Goal: Task Accomplishment & Management: Use online tool/utility

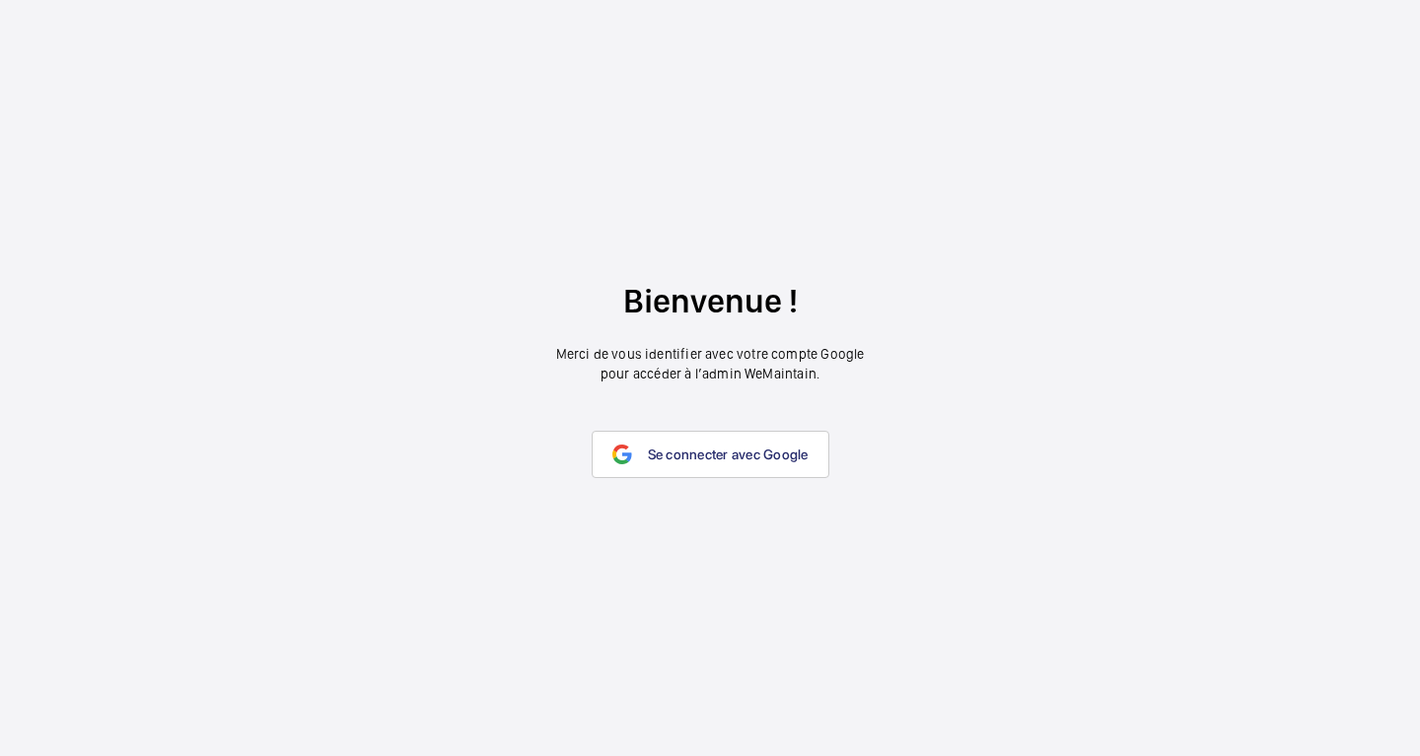
click at [700, 464] on link "Se connecter avec Google" at bounding box center [711, 454] width 238 height 47
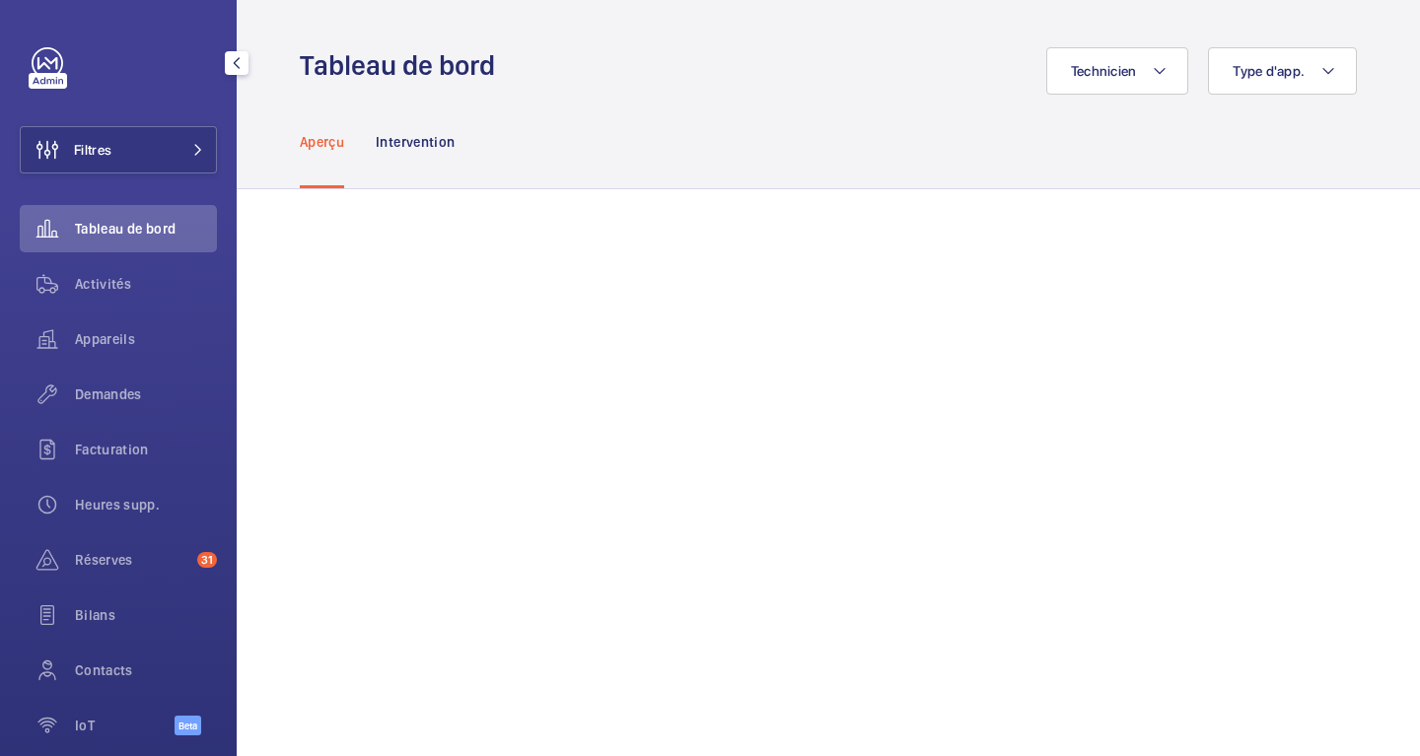
click at [108, 153] on span "Filtres" at bounding box center [92, 150] width 37 height 20
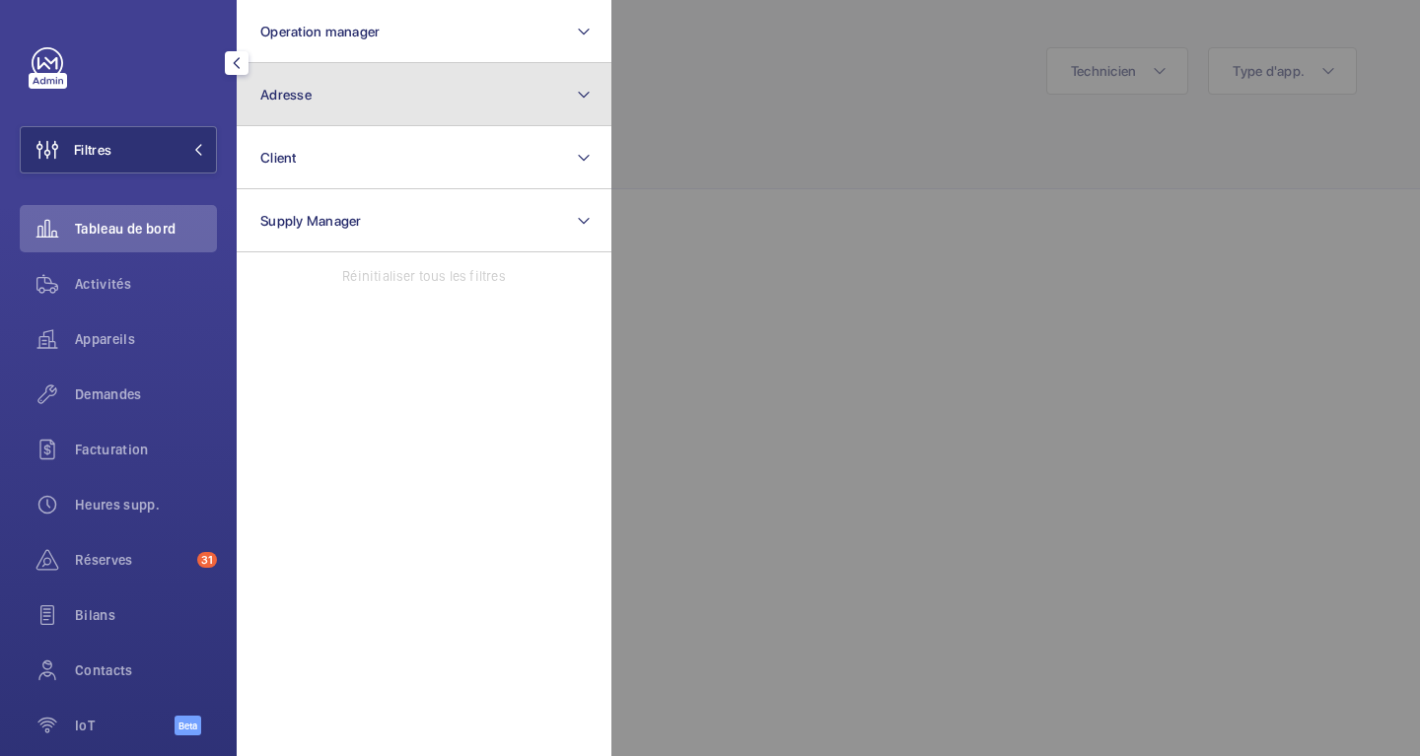
click at [345, 104] on button "Adresse" at bounding box center [424, 94] width 375 height 63
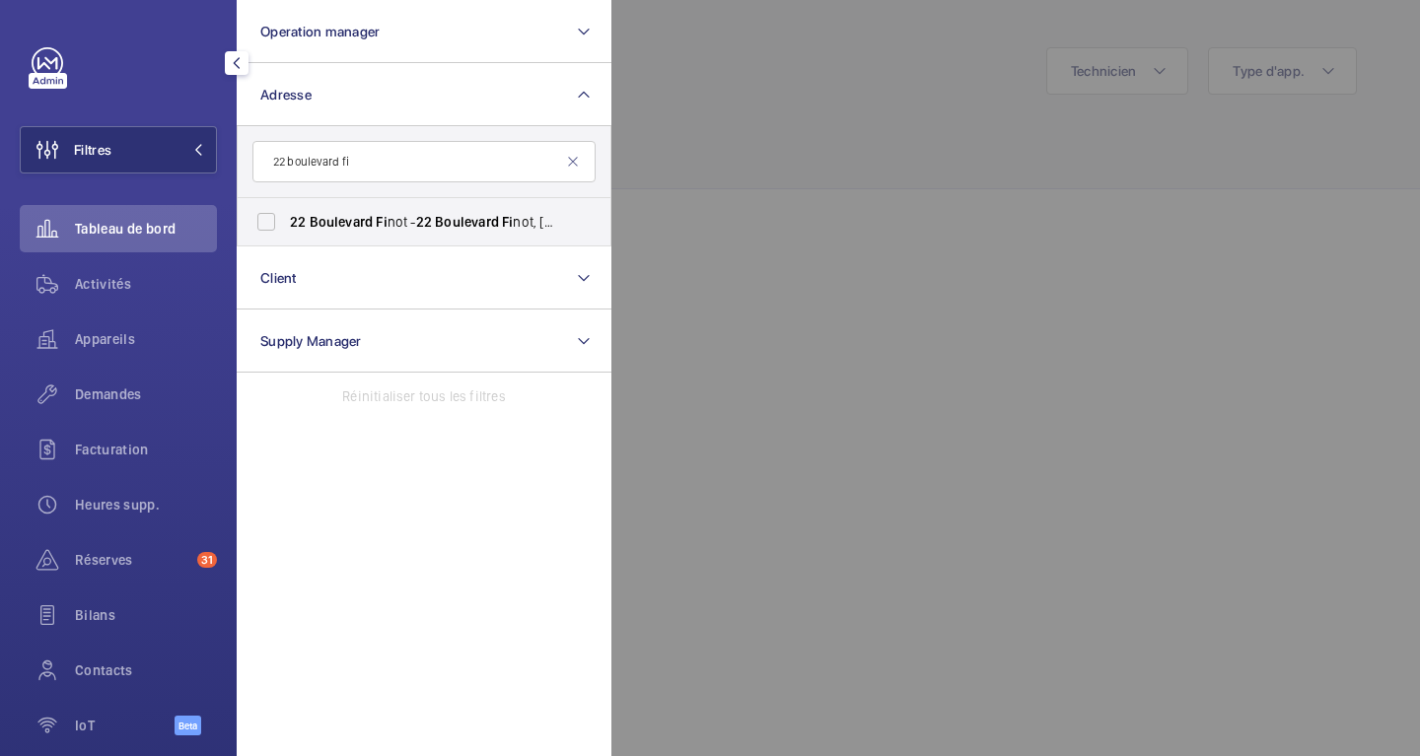
type input "22 boulevard fi"
click at [264, 223] on input "[GEOGRAPHIC_DATA], [GEOGRAPHIC_DATA], [GEOGRAPHIC_DATA] 93200" at bounding box center [265, 221] width 39 height 39
checkbox input "true"
click at [888, 91] on div at bounding box center [1321, 378] width 1420 height 756
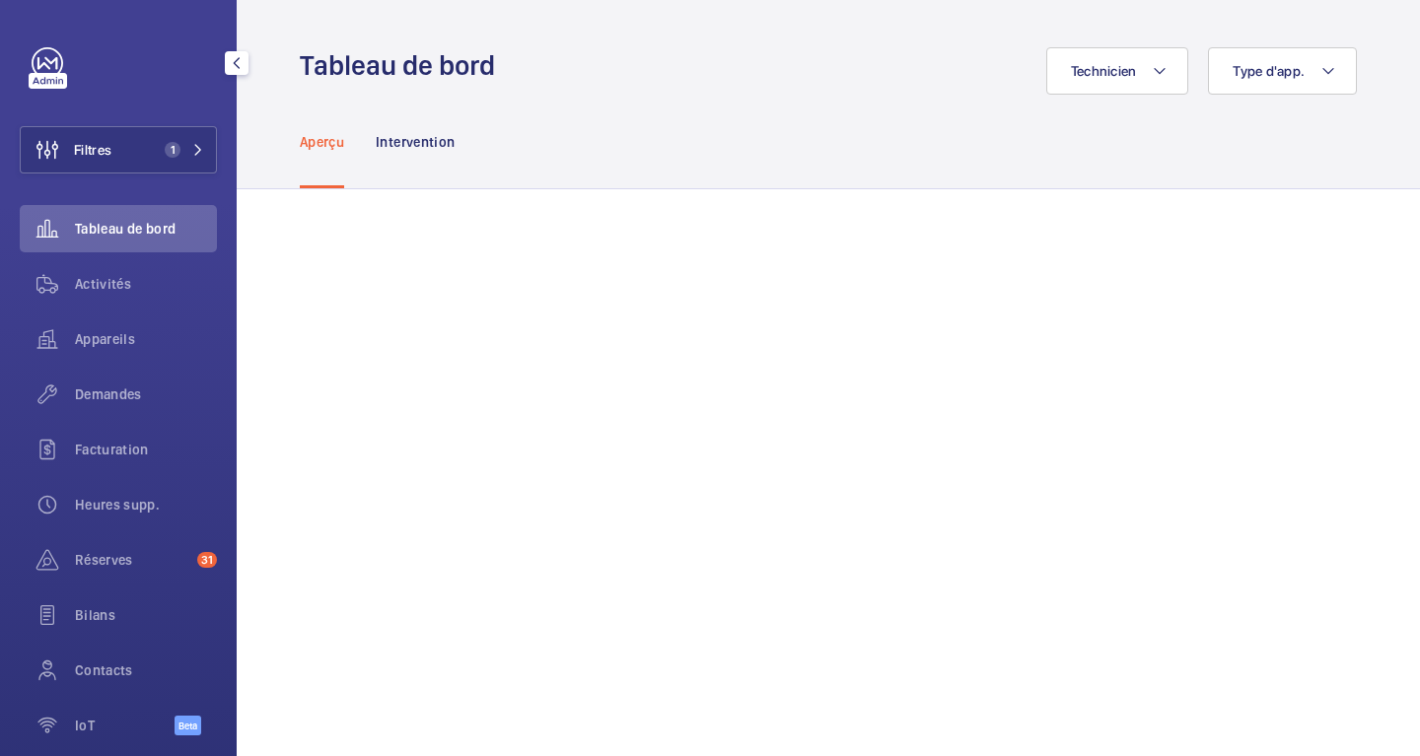
click at [118, 285] on span "Activités" at bounding box center [146, 284] width 142 height 20
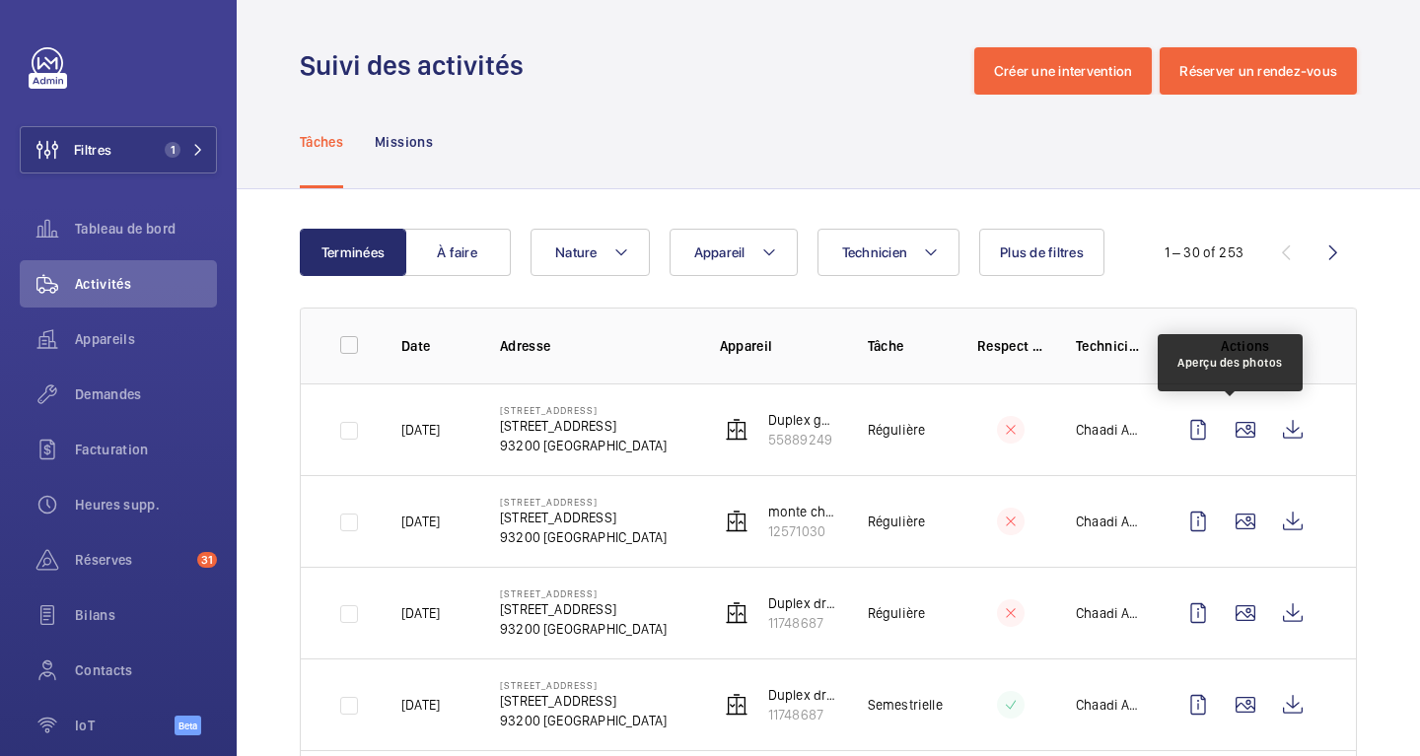
click at [1240, 432] on wm-front-icon-button at bounding box center [1244, 429] width 47 height 47
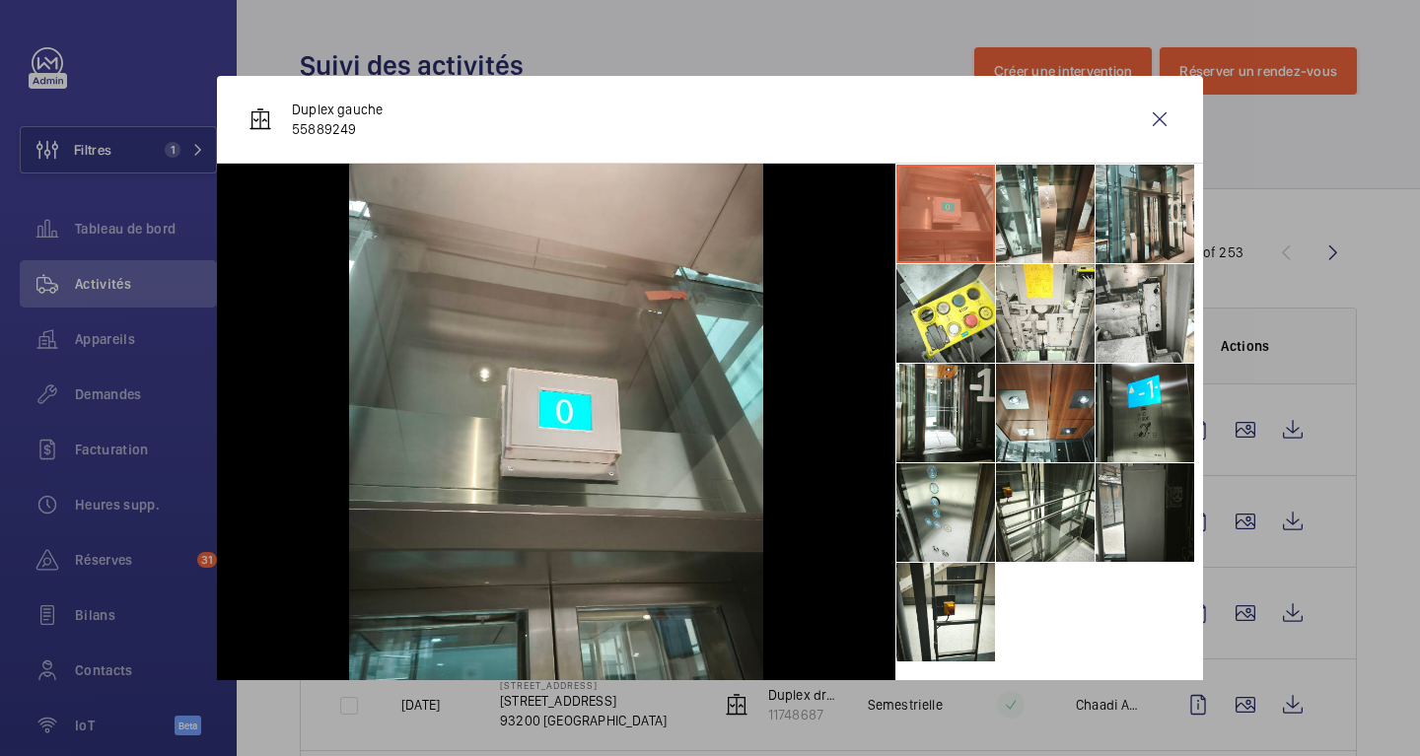
click at [1036, 318] on li at bounding box center [1045, 313] width 99 height 99
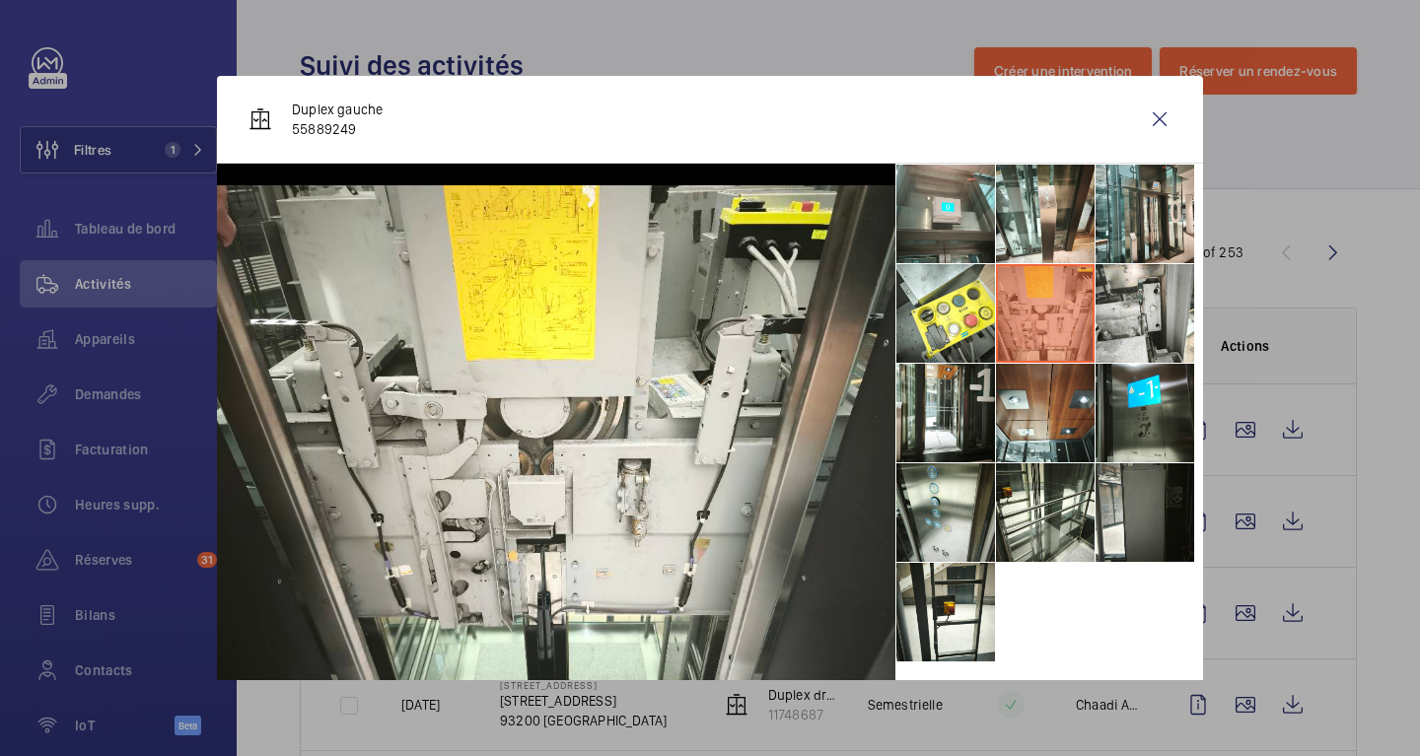
click at [941, 513] on li at bounding box center [945, 512] width 99 height 99
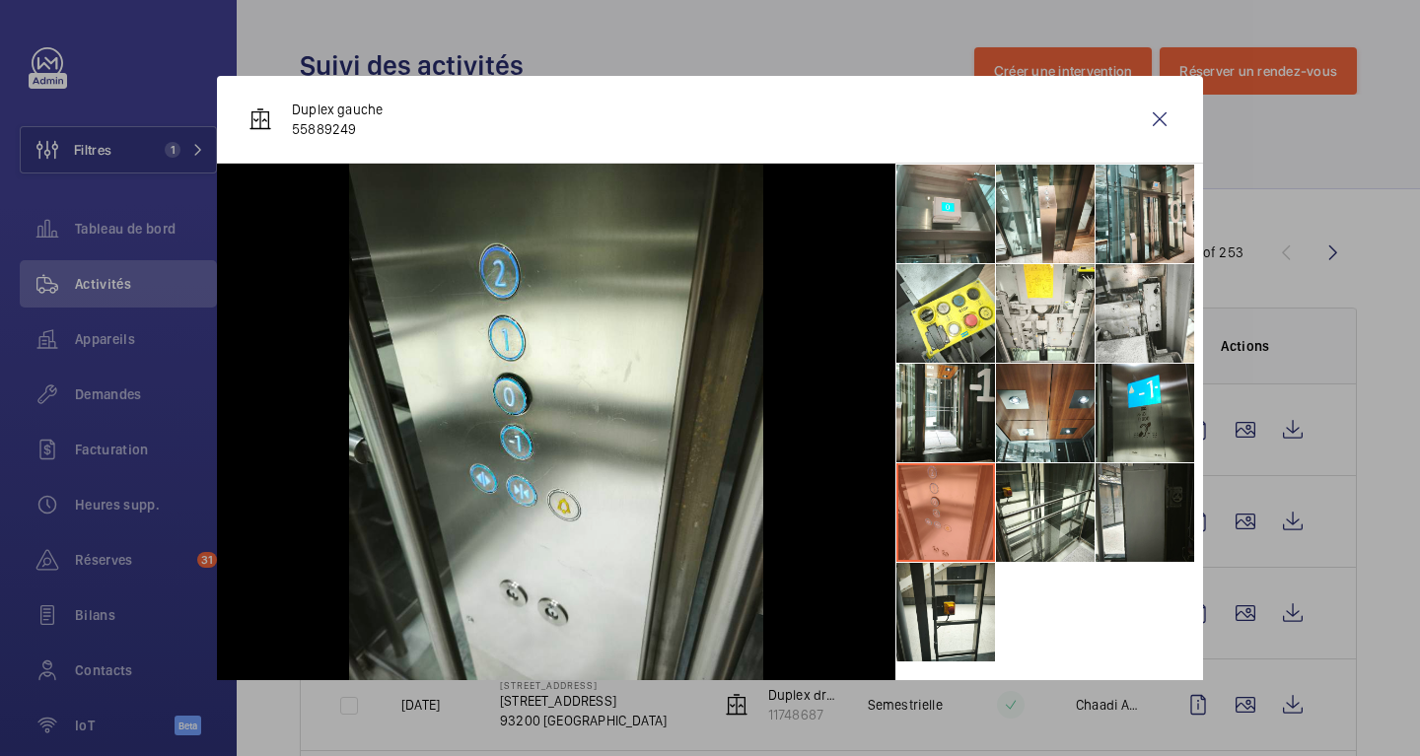
click at [1058, 529] on li at bounding box center [1045, 512] width 99 height 99
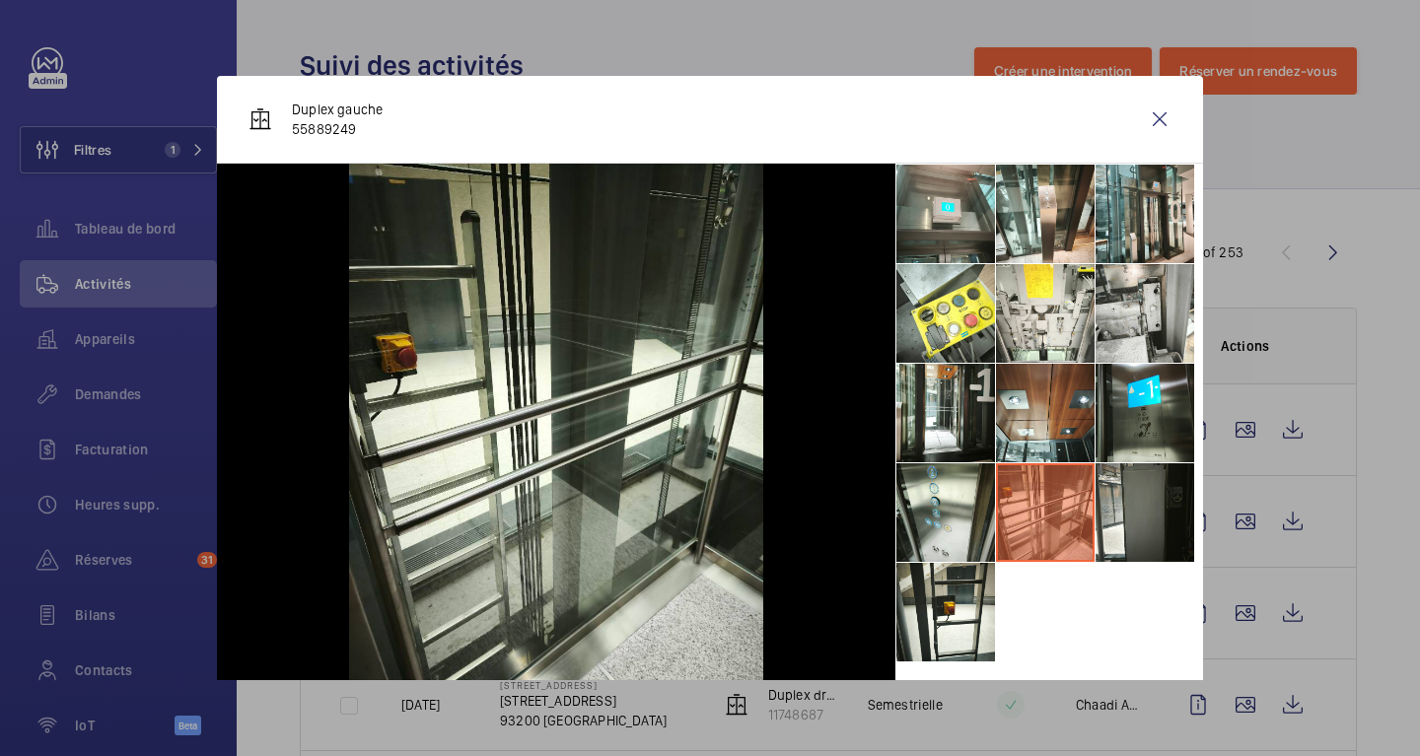
click at [1136, 128] on wm-front-icon-button at bounding box center [1159, 119] width 47 height 47
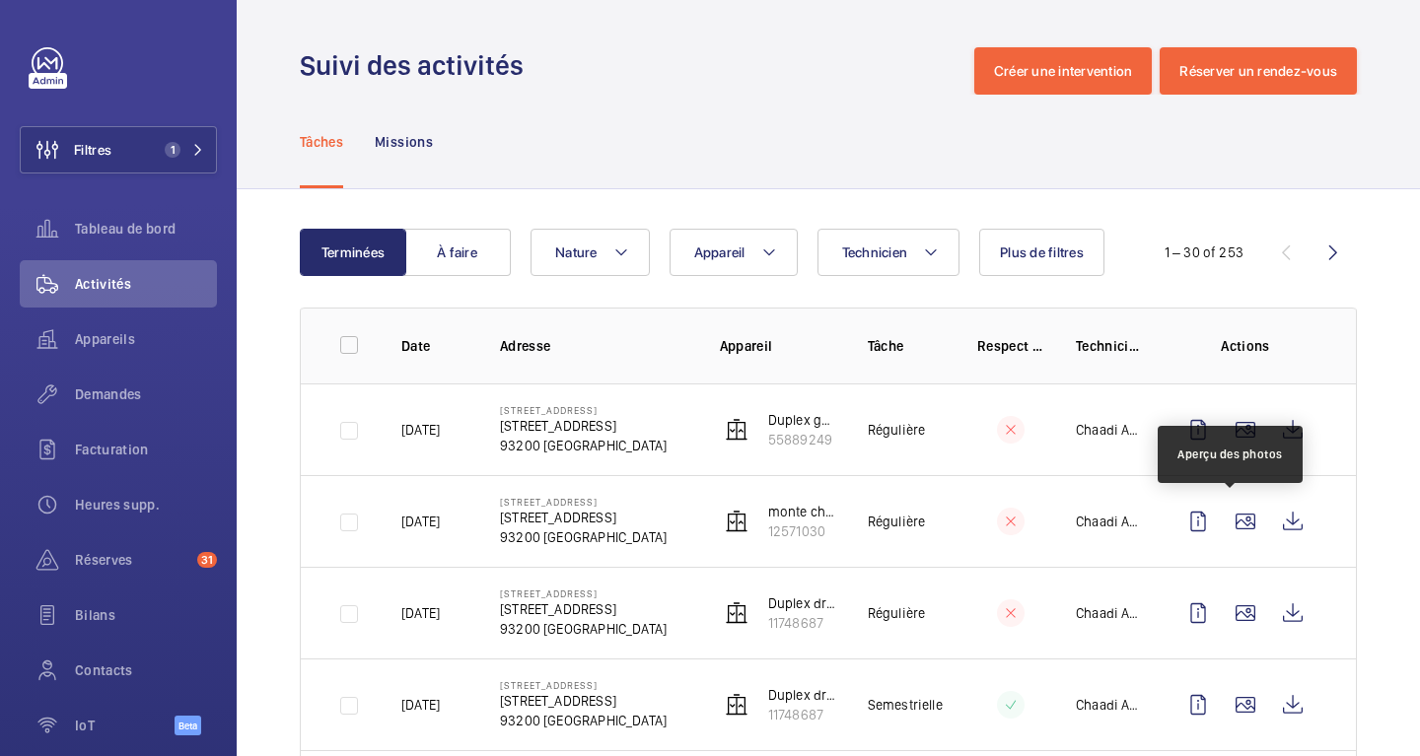
click at [1231, 530] on wm-front-icon-button at bounding box center [1244, 521] width 47 height 47
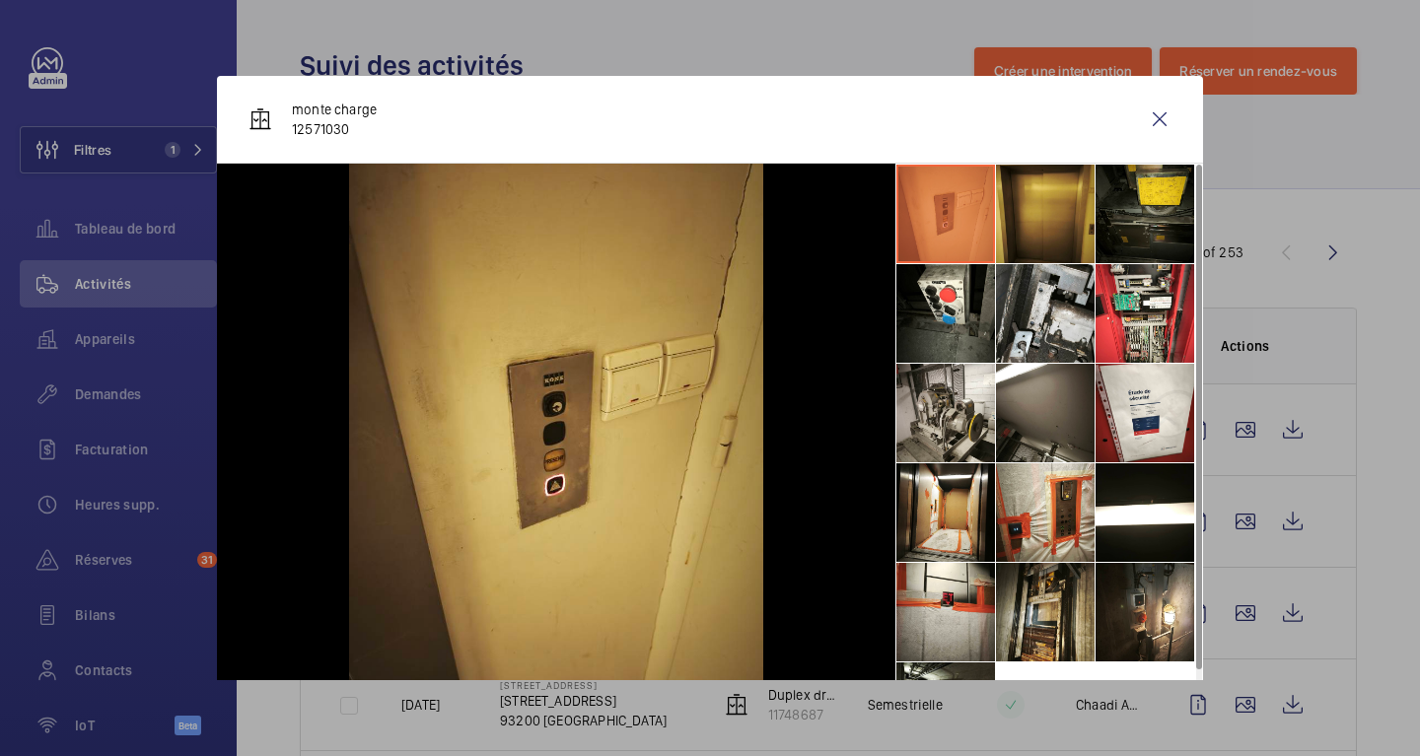
click at [945, 424] on li at bounding box center [945, 413] width 99 height 99
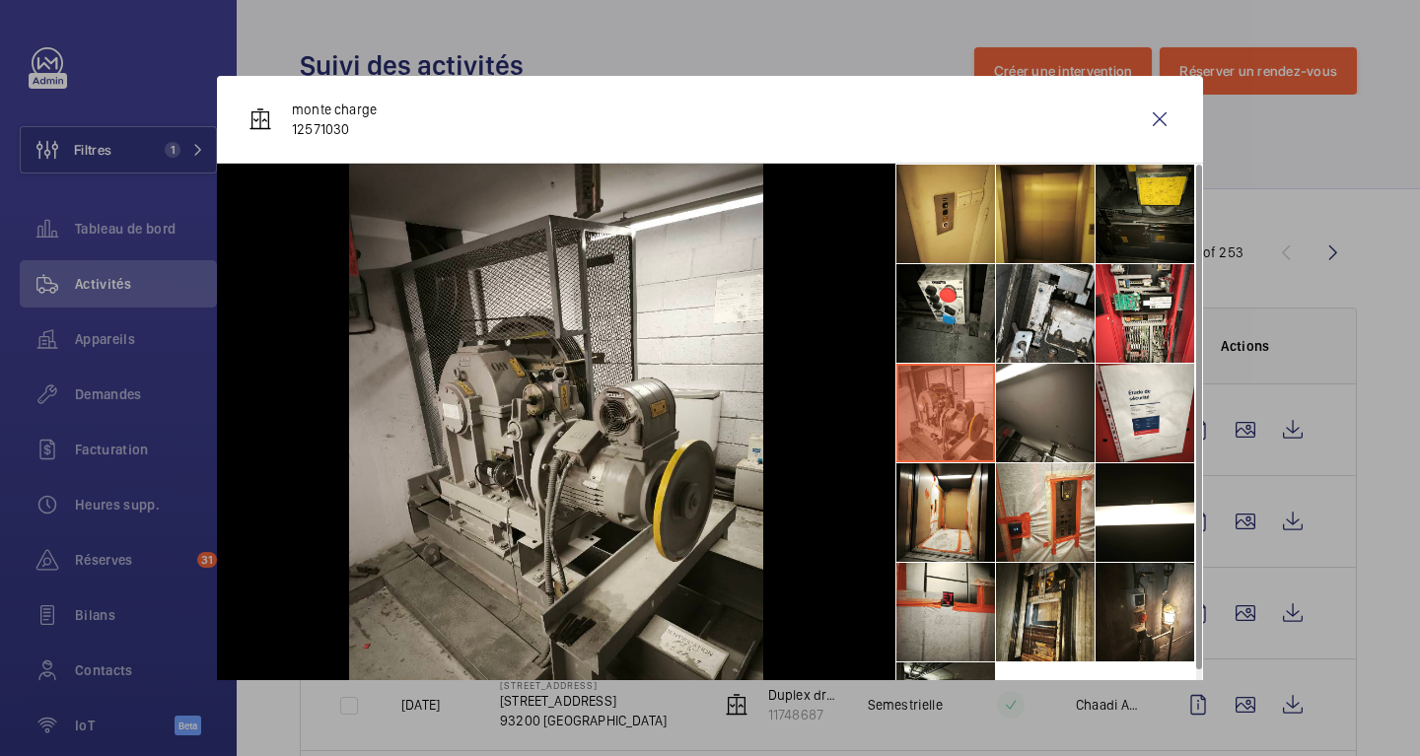
click at [1380, 521] on div at bounding box center [710, 378] width 1420 height 756
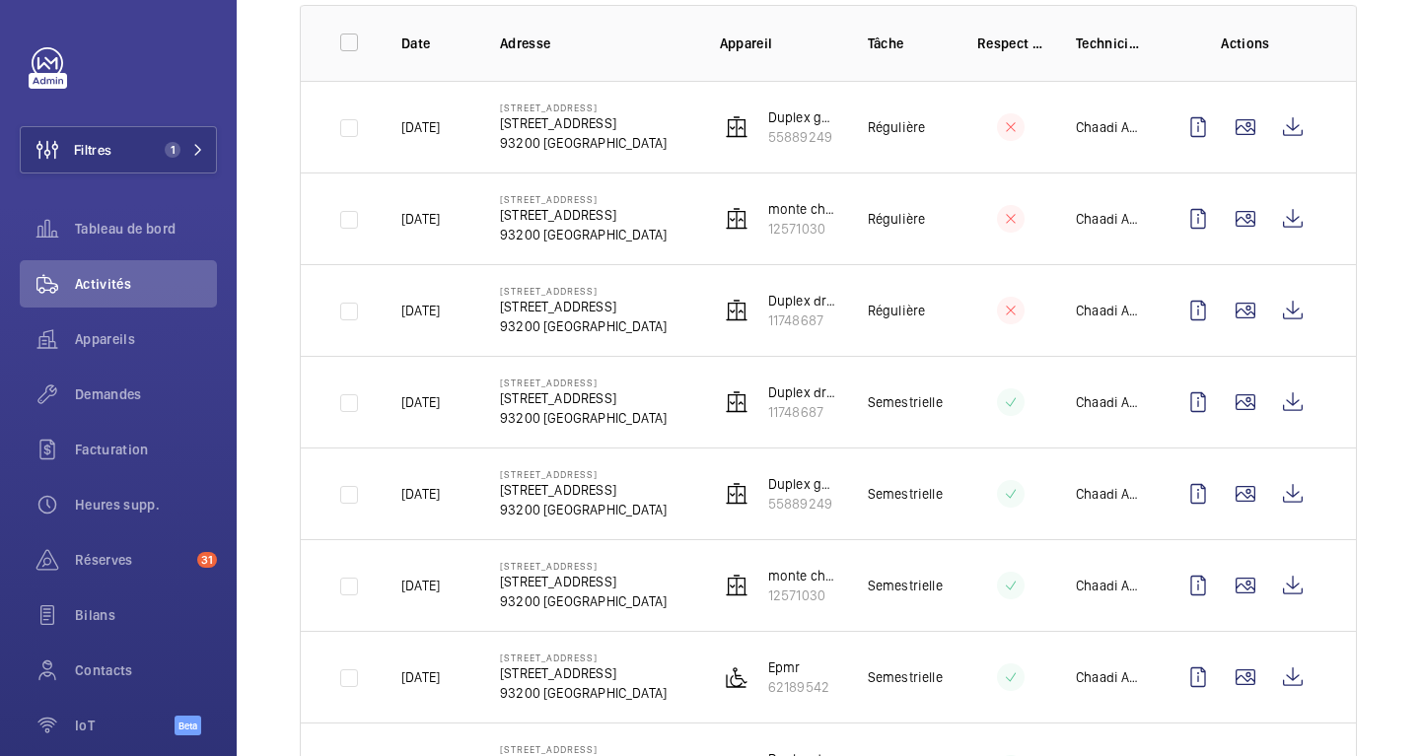
scroll to position [309, 0]
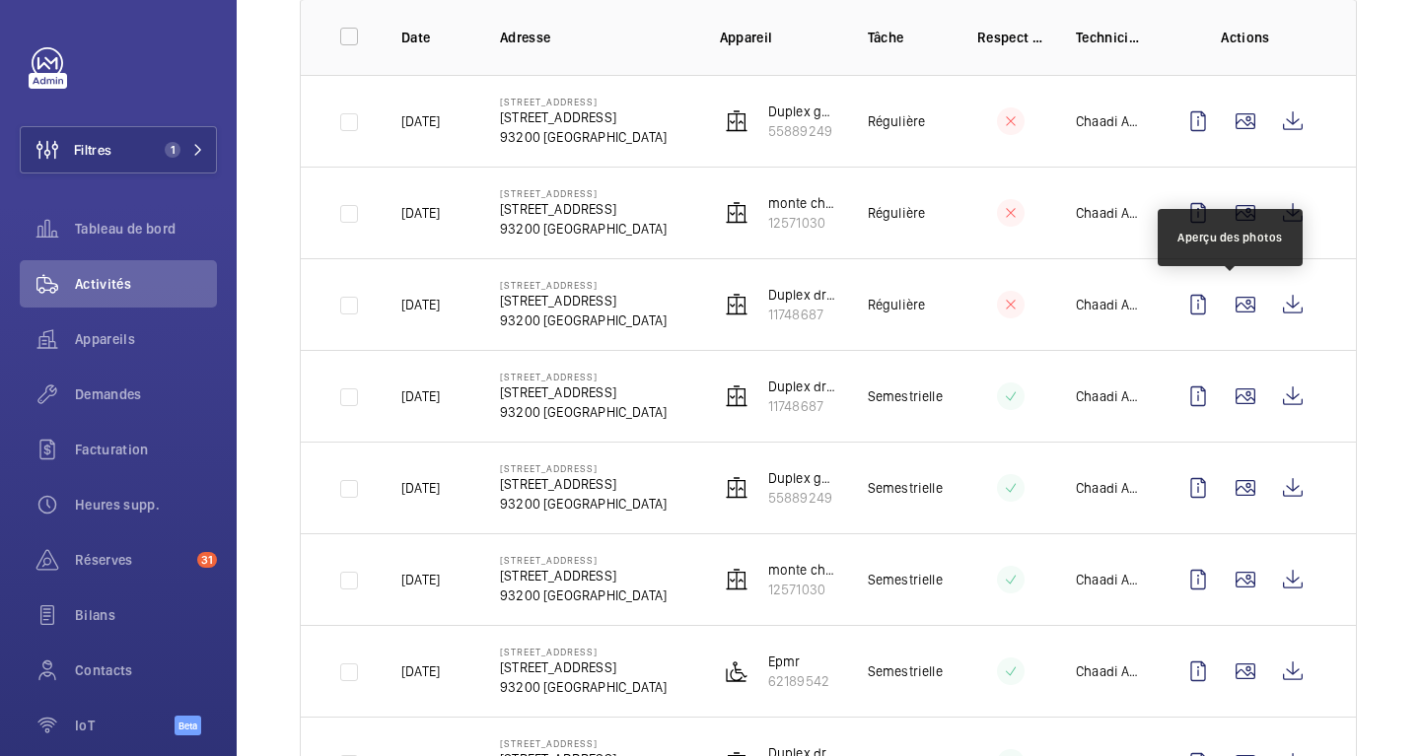
click at [1236, 308] on wm-front-icon-button at bounding box center [1244, 304] width 47 height 47
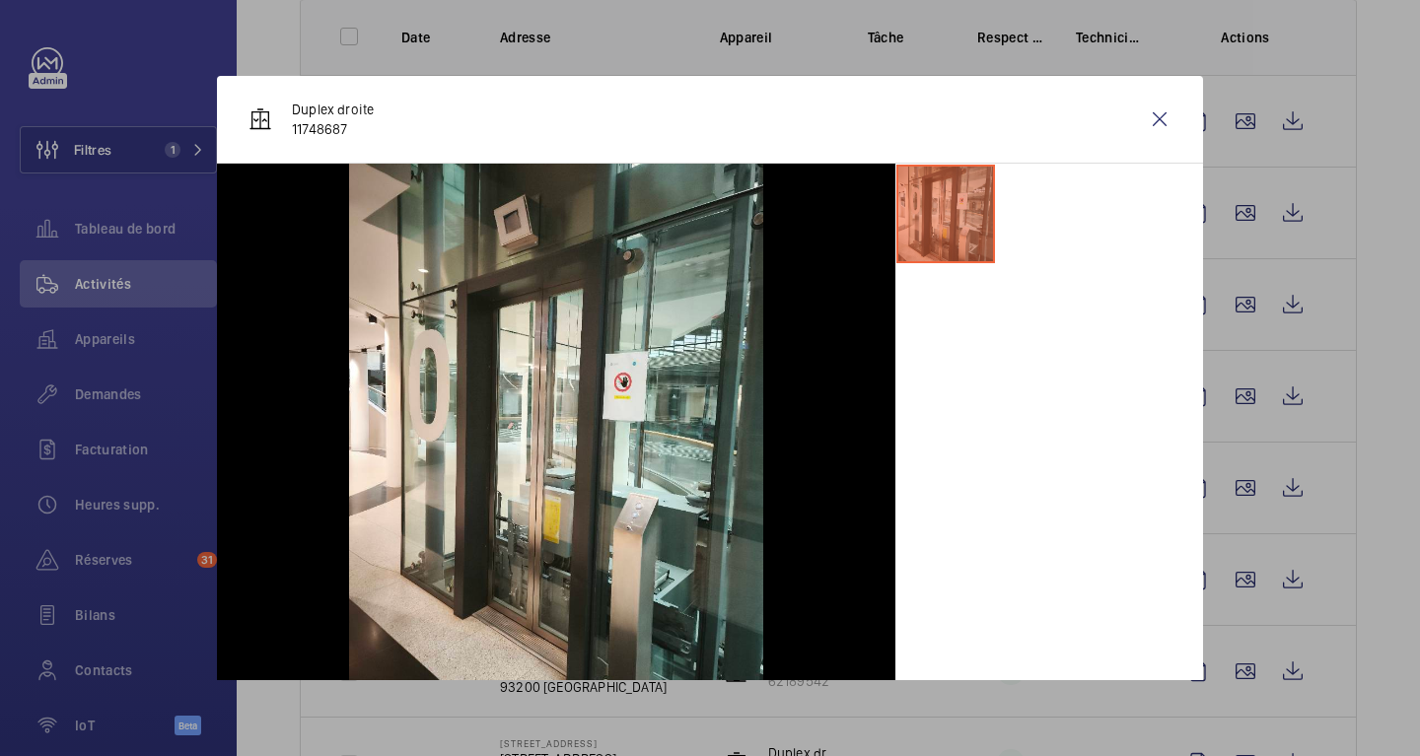
click at [1141, 124] on wm-front-icon-button at bounding box center [1159, 119] width 47 height 47
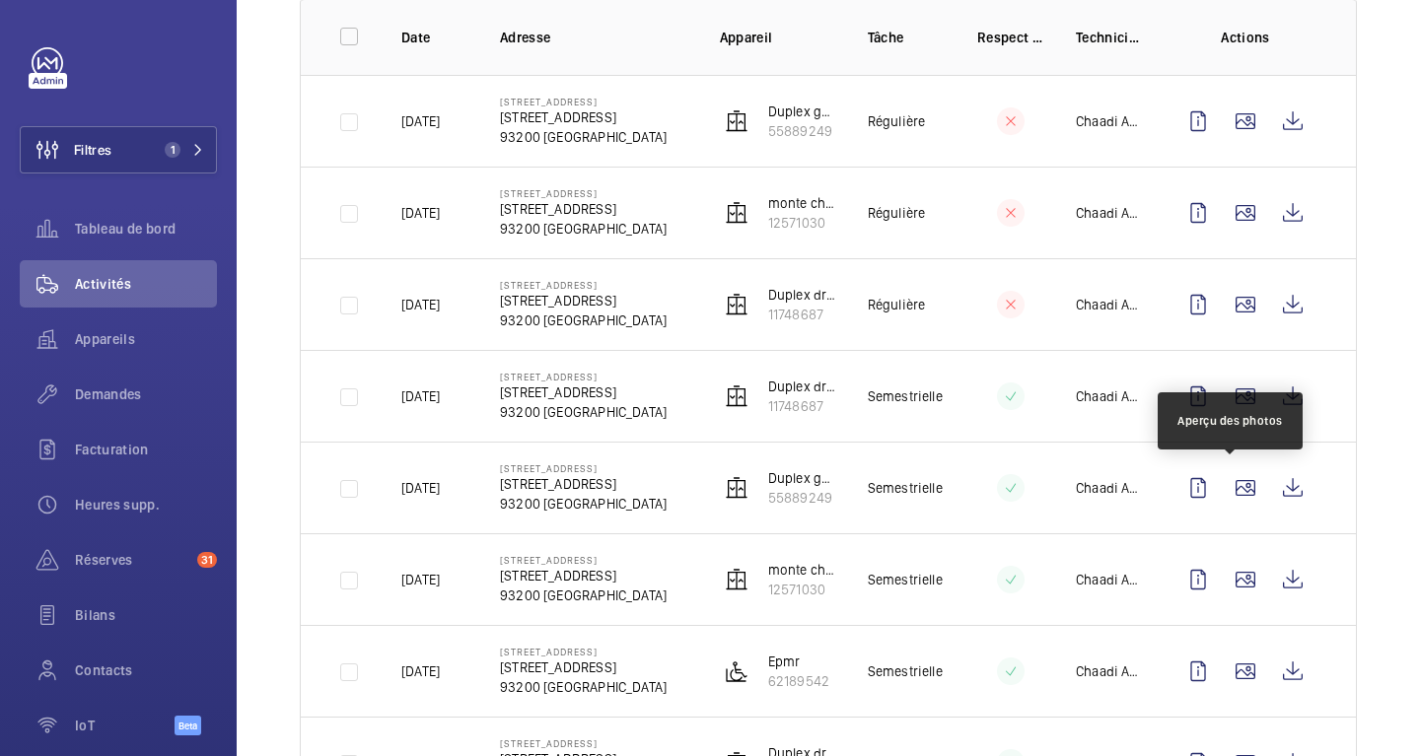
click at [1229, 489] on wm-front-icon-button at bounding box center [1244, 487] width 47 height 47
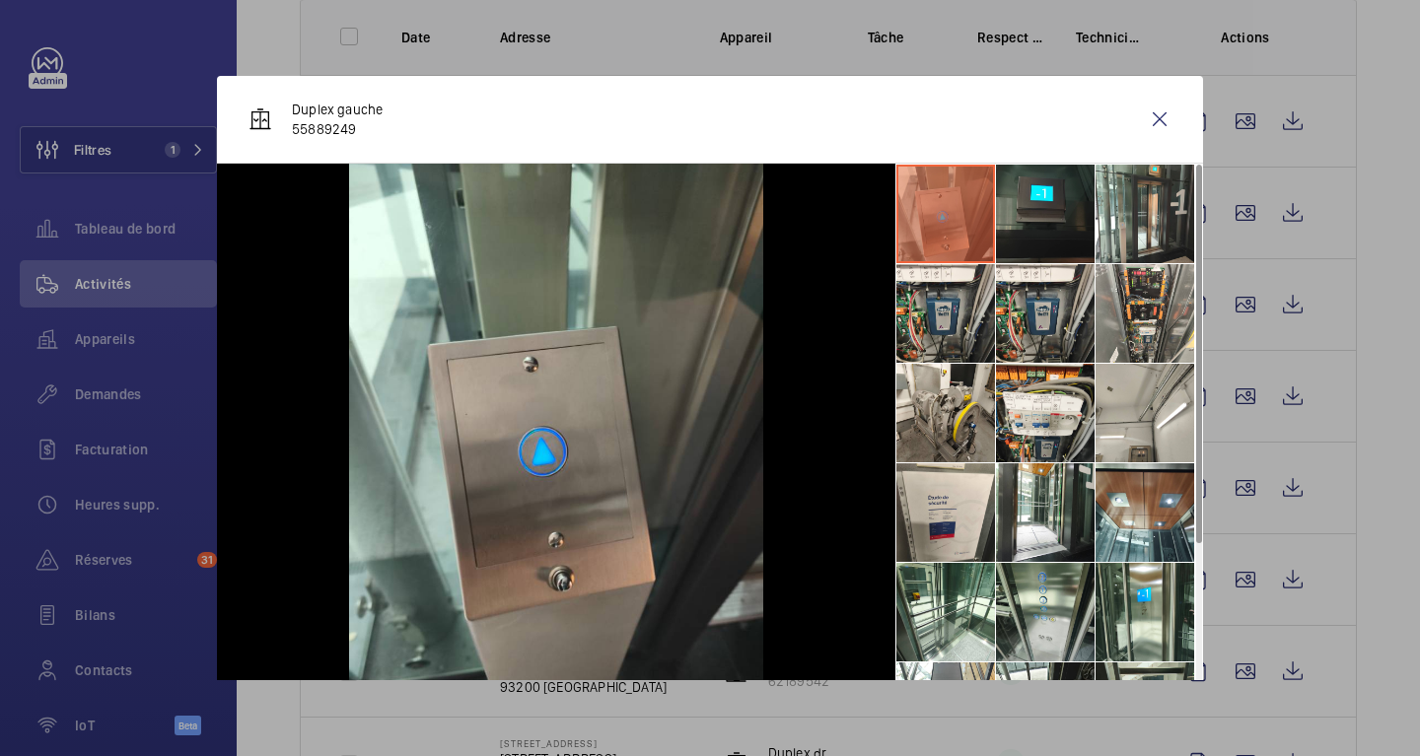
click at [1125, 335] on li at bounding box center [1144, 313] width 99 height 99
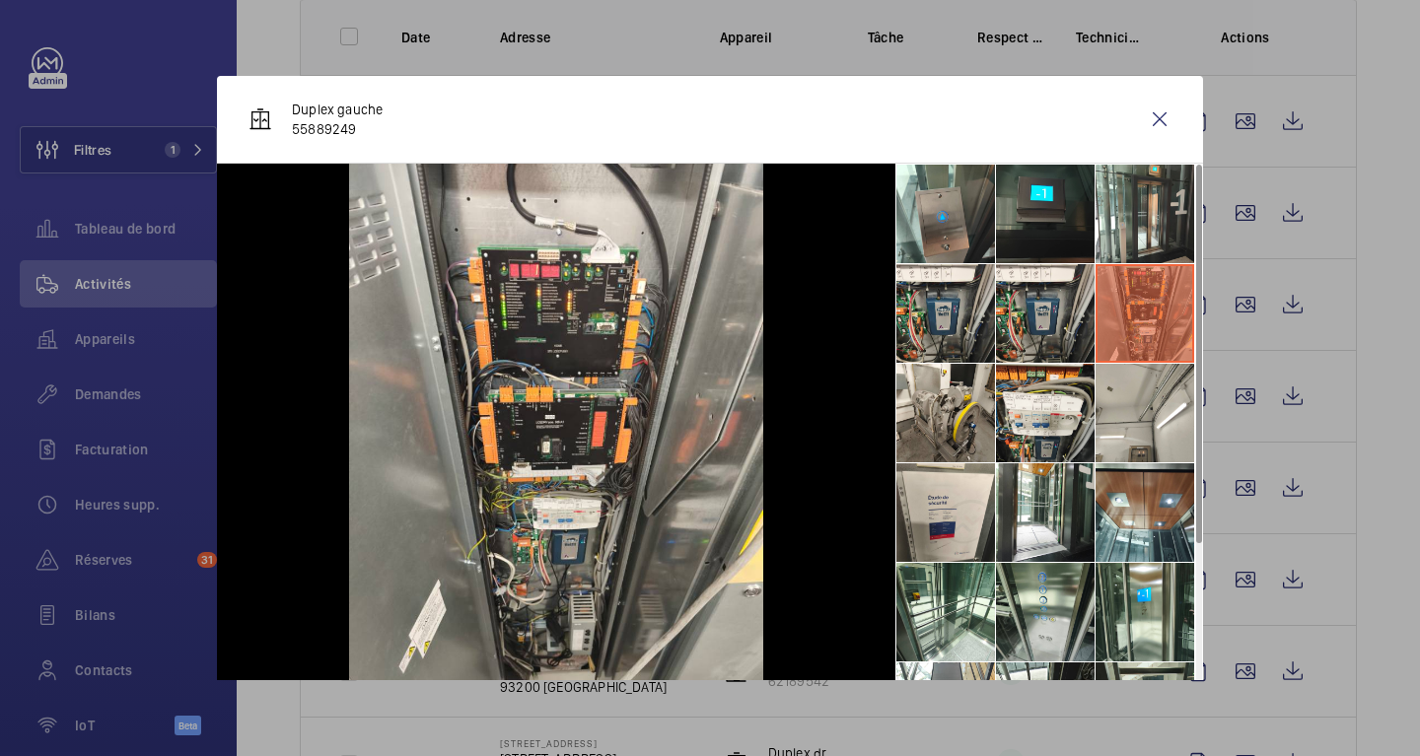
click at [1042, 418] on li at bounding box center [1045, 413] width 99 height 99
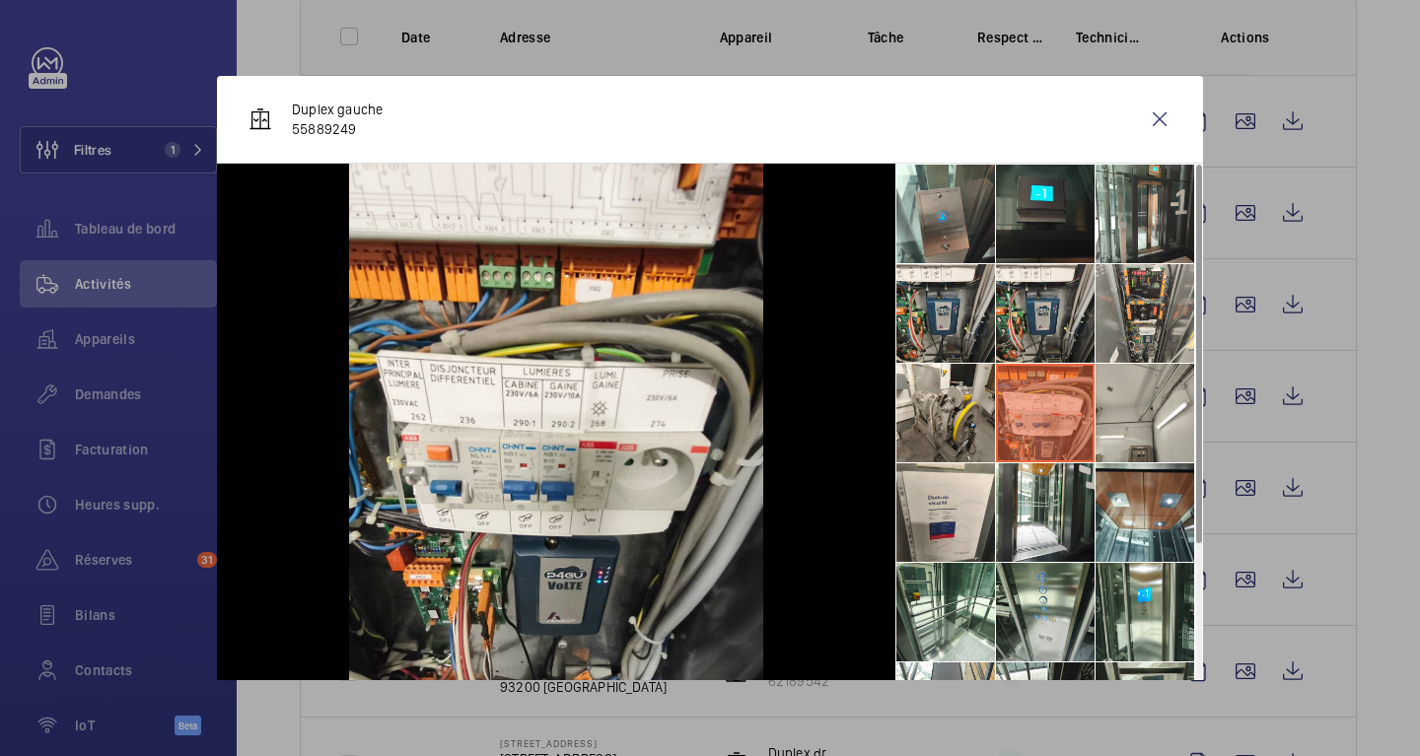
click at [898, 402] on li at bounding box center [945, 413] width 99 height 99
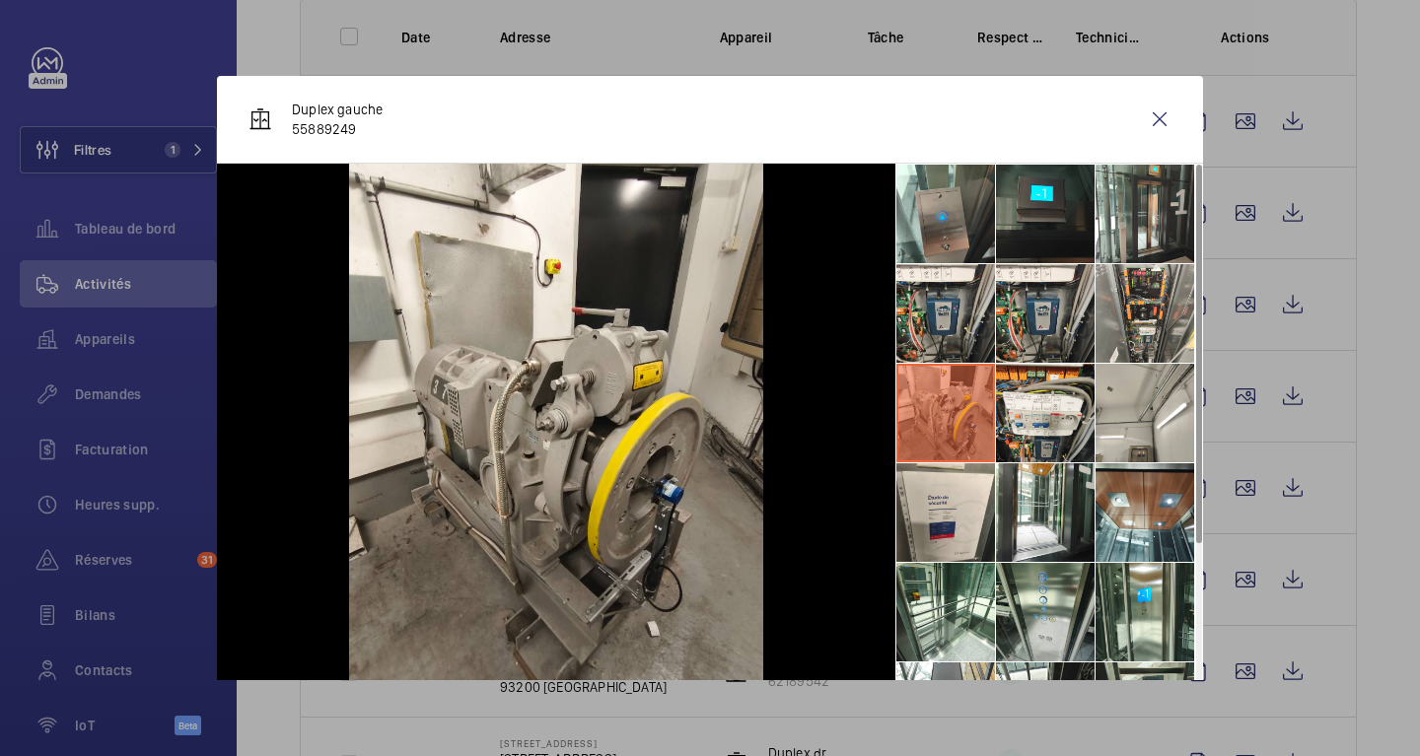
click at [1151, 127] on wm-front-icon-button at bounding box center [1159, 119] width 47 height 47
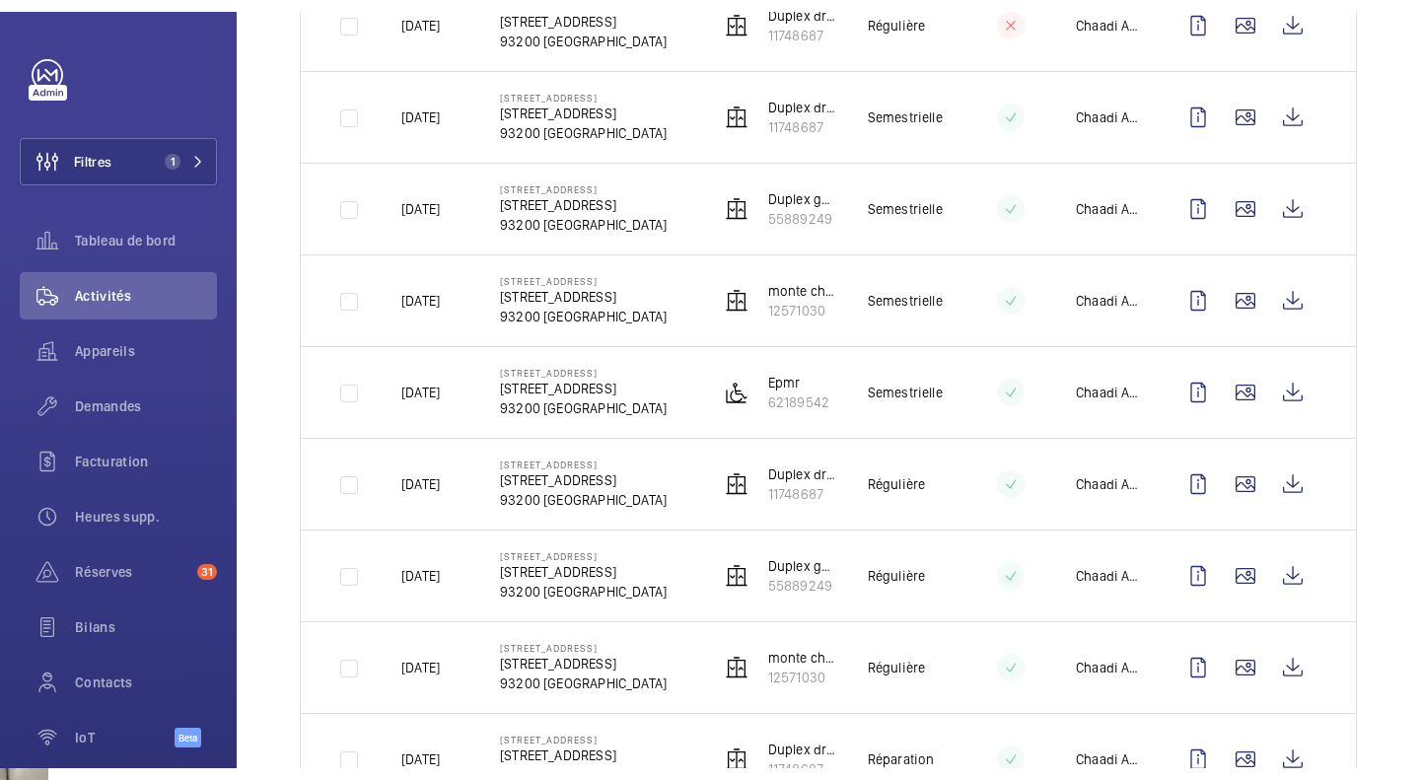
scroll to position [600, 0]
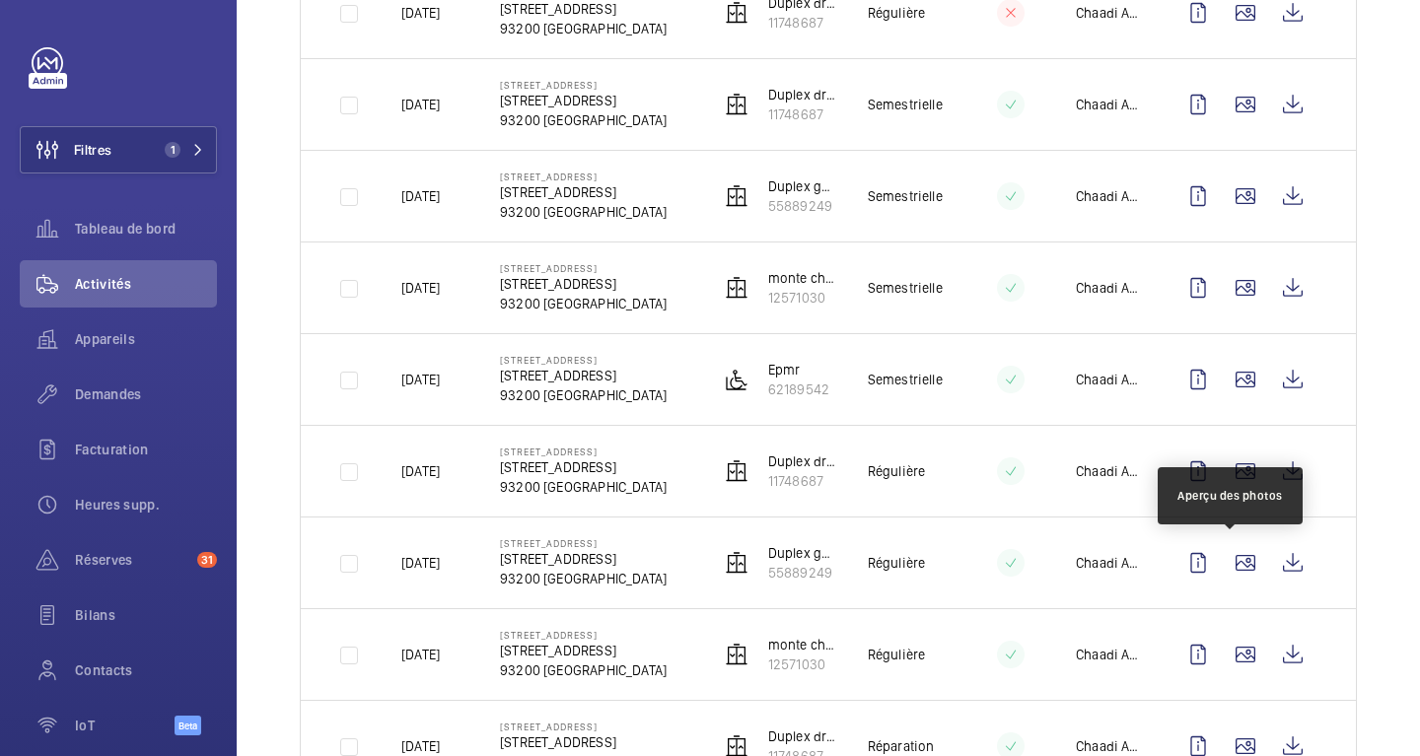
click at [1230, 579] on wm-front-icon-button at bounding box center [1244, 562] width 47 height 47
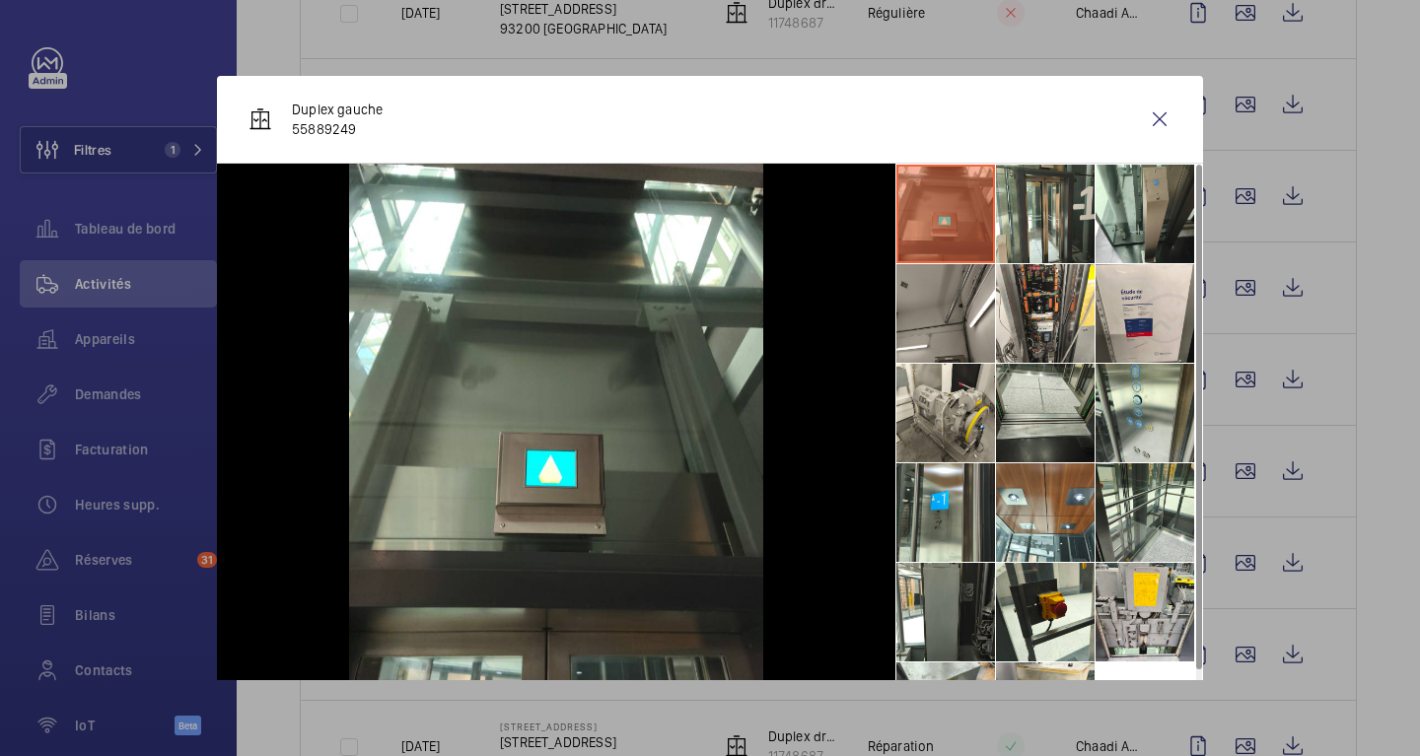
click at [947, 431] on li at bounding box center [945, 413] width 99 height 99
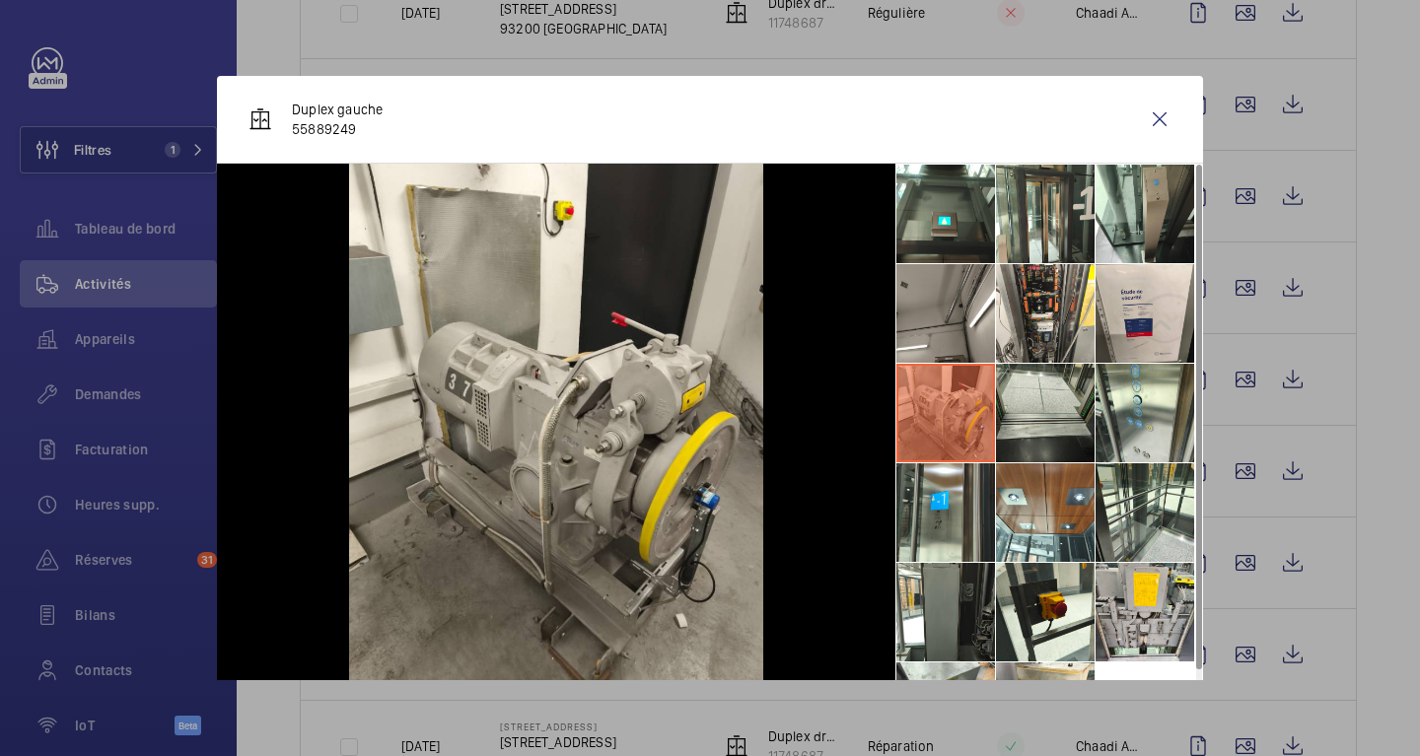
click at [1154, 607] on li at bounding box center [1144, 612] width 99 height 99
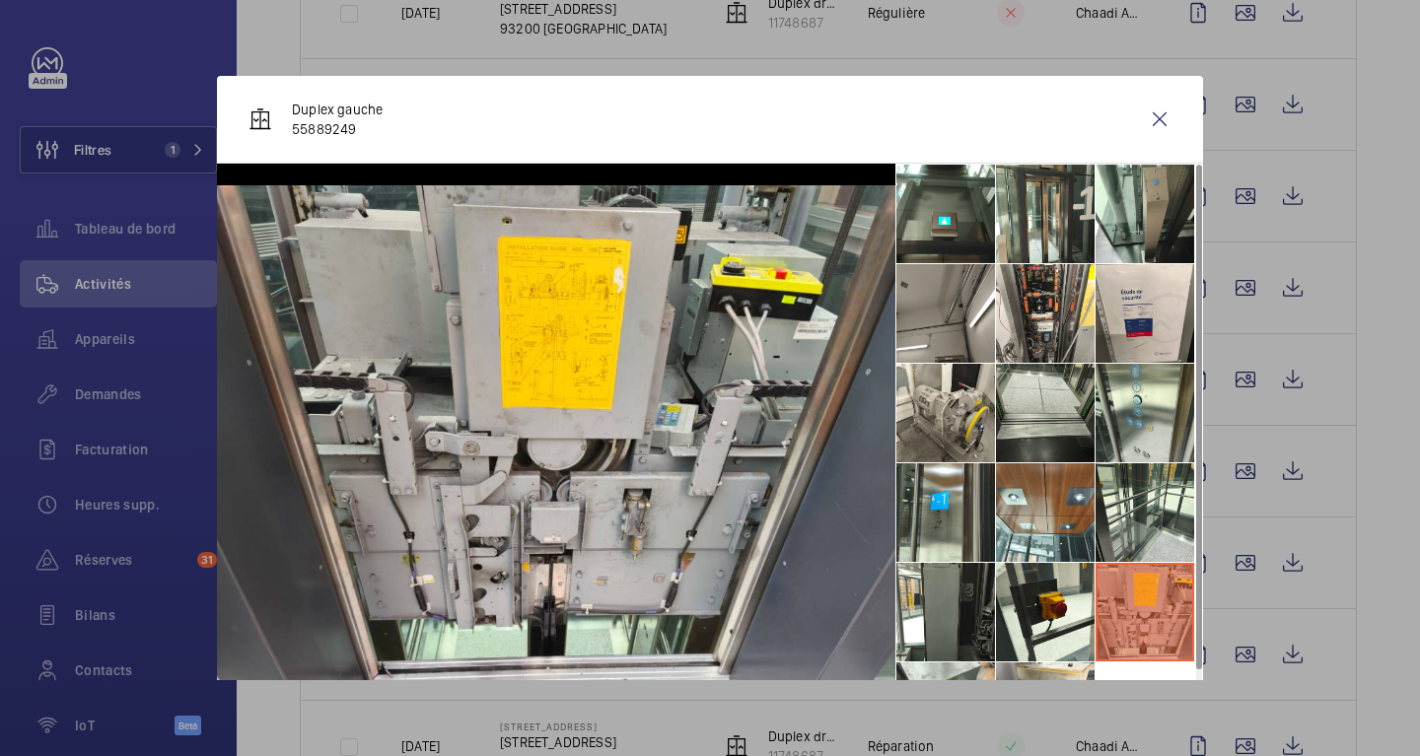
click at [1148, 124] on wm-front-icon-button at bounding box center [1159, 119] width 47 height 47
